Goal: Navigation & Orientation: Find specific page/section

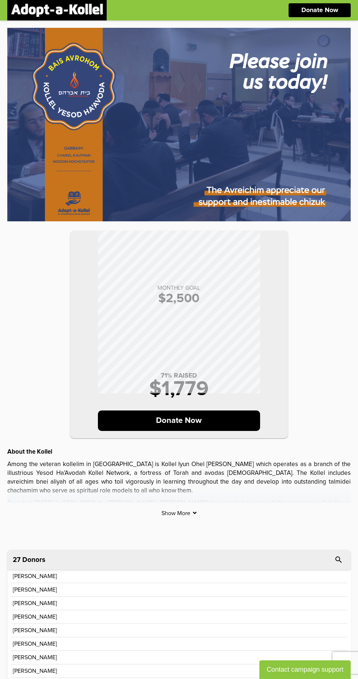
click at [174, 525] on div "MONTHLY GOAL $ 2,500 71 % RAISED $ 1,779 Donate Now About the Kollel Among the …" at bounding box center [179, 281] width 344 height 507
click at [191, 503] on div "MONTHLY GOAL $ 2,500 71 % RAISED $ 1,779 Donate Now About the Kollel Among the …" at bounding box center [179, 272] width 344 height 488
click at [196, 505] on div "MONTHLY GOAL $ 2,500 71 % RAISED $ 1,779 Donate Now About the Kollel Among the …" at bounding box center [179, 272] width 344 height 488
click at [204, 510] on div "MONTHLY GOAL $ 2,500 71 % RAISED $ 1,779 Donate Now About the Kollel Among the …" at bounding box center [179, 272] width 344 height 488
click at [186, 507] on div "MONTHLY GOAL $ 2,500 71 % RAISED $ 1,779 Donate Now About the Kollel Among the …" at bounding box center [179, 272] width 344 height 488
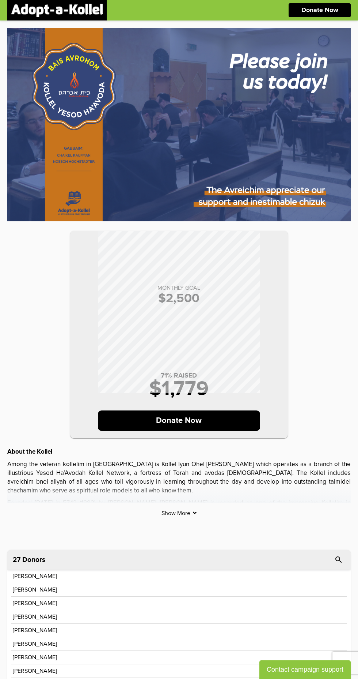
click at [187, 521] on div "MONTHLY GOAL $ 2,500 71 % RAISED $ 1,779 Donate Now About the Kollel Among the …" at bounding box center [179, 281] width 344 height 507
click at [187, 513] on p "Show More" at bounding box center [179, 513] width 344 height 6
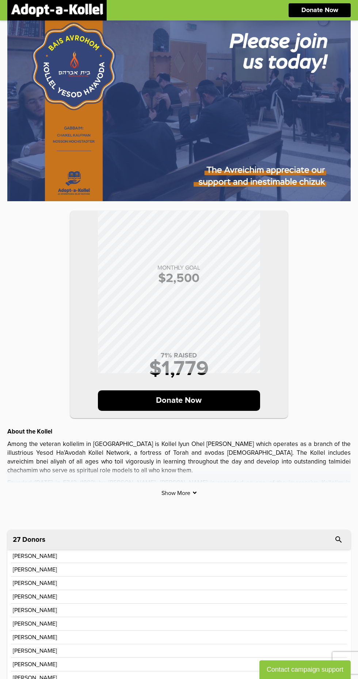
click at [191, 491] on p "Show More" at bounding box center [179, 493] width 344 height 6
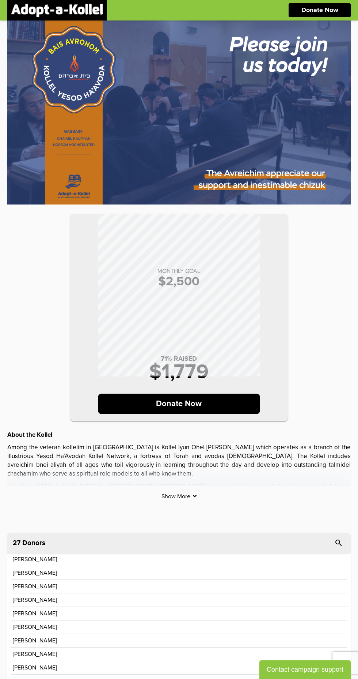
scroll to position [9, 0]
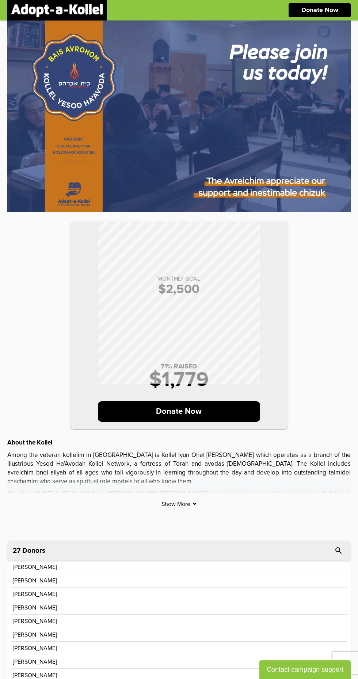
click at [188, 503] on p "Show More" at bounding box center [179, 504] width 344 height 6
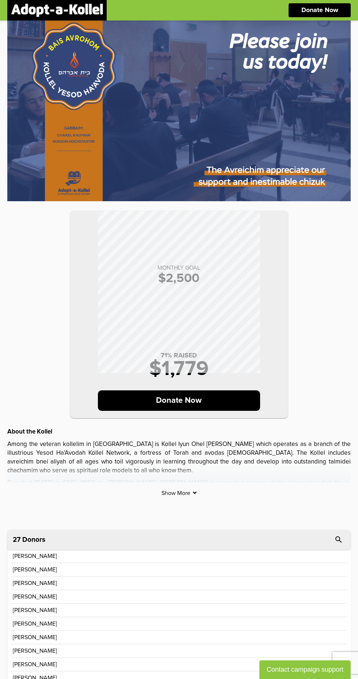
scroll to position [0, 0]
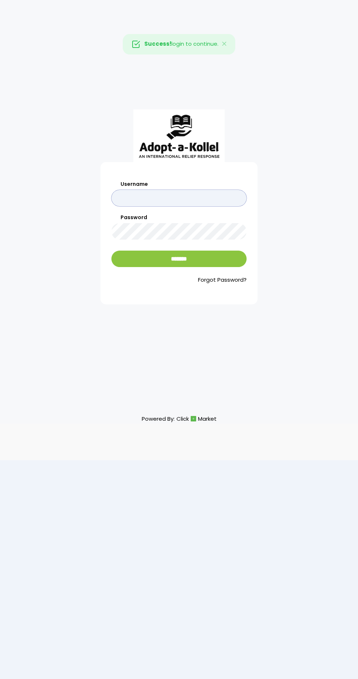
type input "********"
click at [112, 251] on input "*******" at bounding box center [179, 259] width 135 height 16
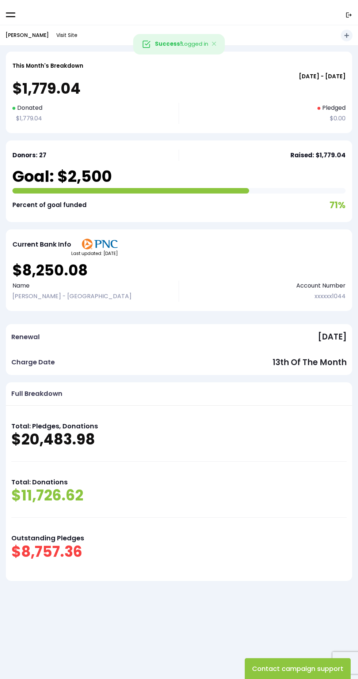
click at [173, 287] on div "Name Bais Avrohom - Cleveland" at bounding box center [95, 291] width 167 height 21
click at [11, 15] on span at bounding box center [11, 14] width 10 height 1
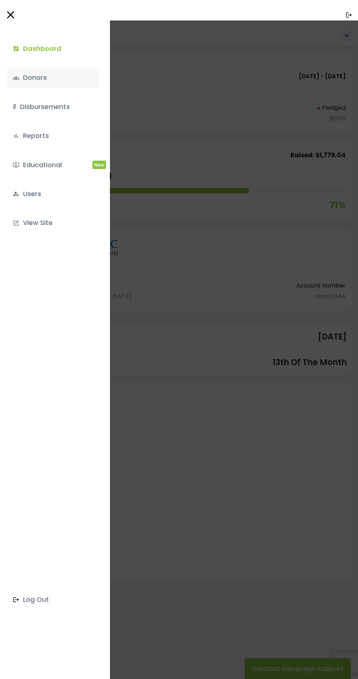
click at [68, 83] on link "groups Donors" at bounding box center [53, 78] width 92 height 20
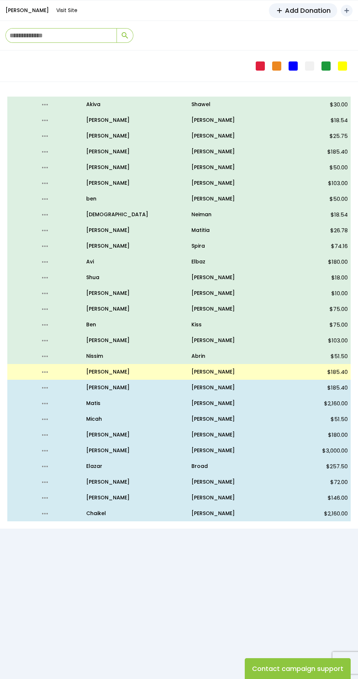
scroll to position [48, 0]
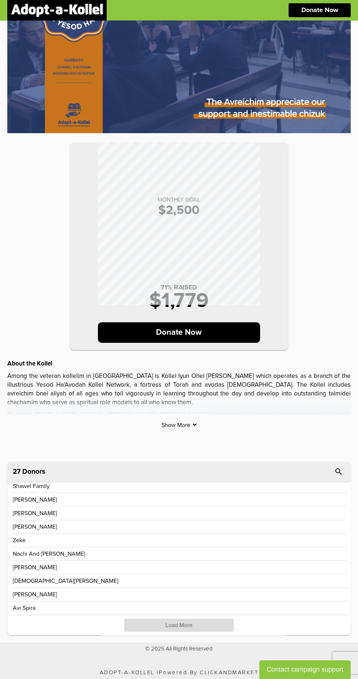
scroll to position [138, 0]
click at [206, 625] on p "Load More" at bounding box center [179, 624] width 110 height 13
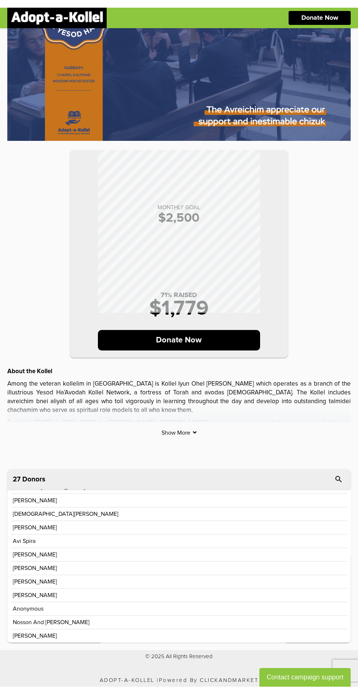
scroll to position [76, 0]
